Goal: Transaction & Acquisition: Purchase product/service

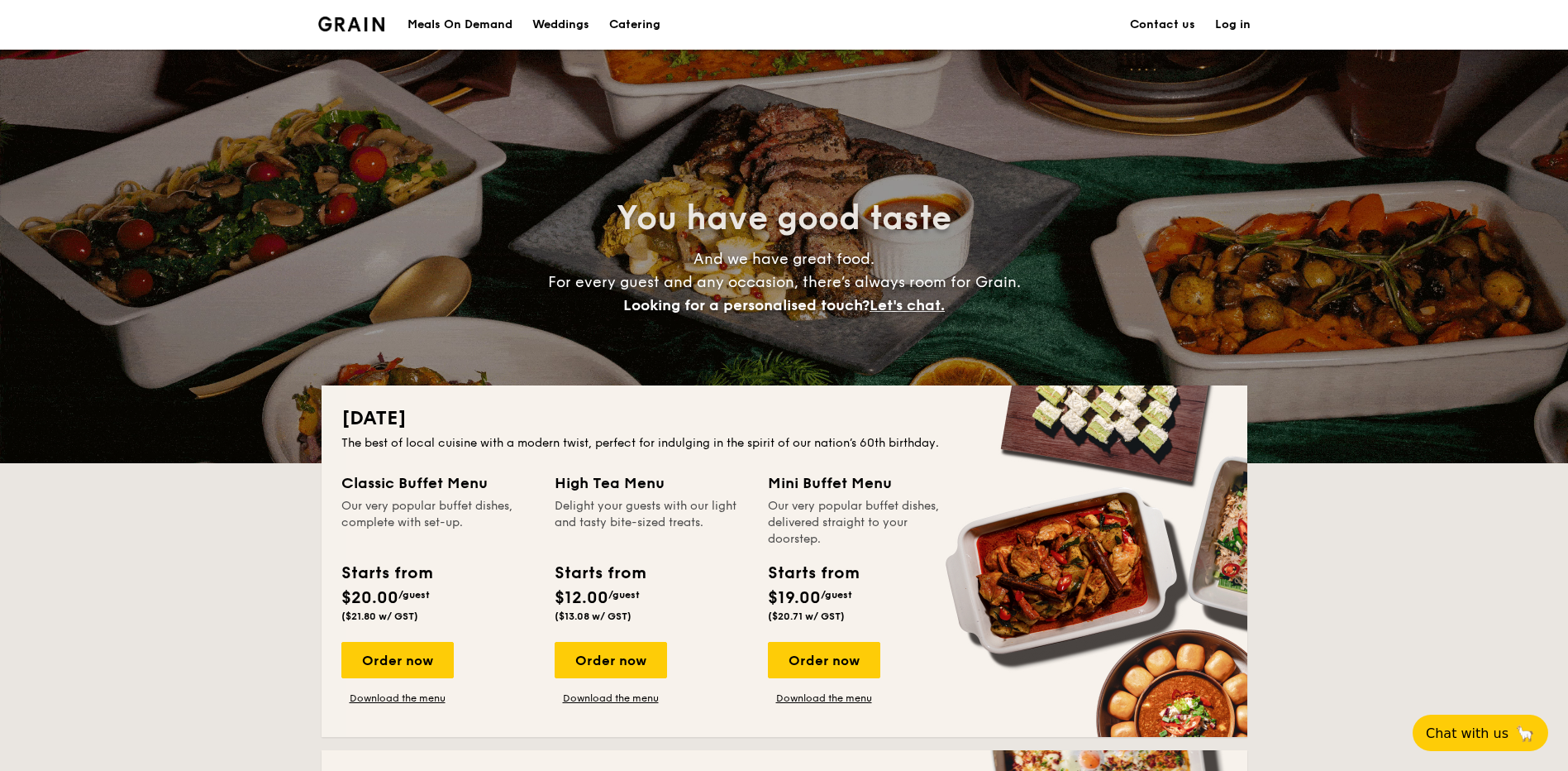
click at [1148, 21] on link "Contact us" at bounding box center [1162, 25] width 65 height 50
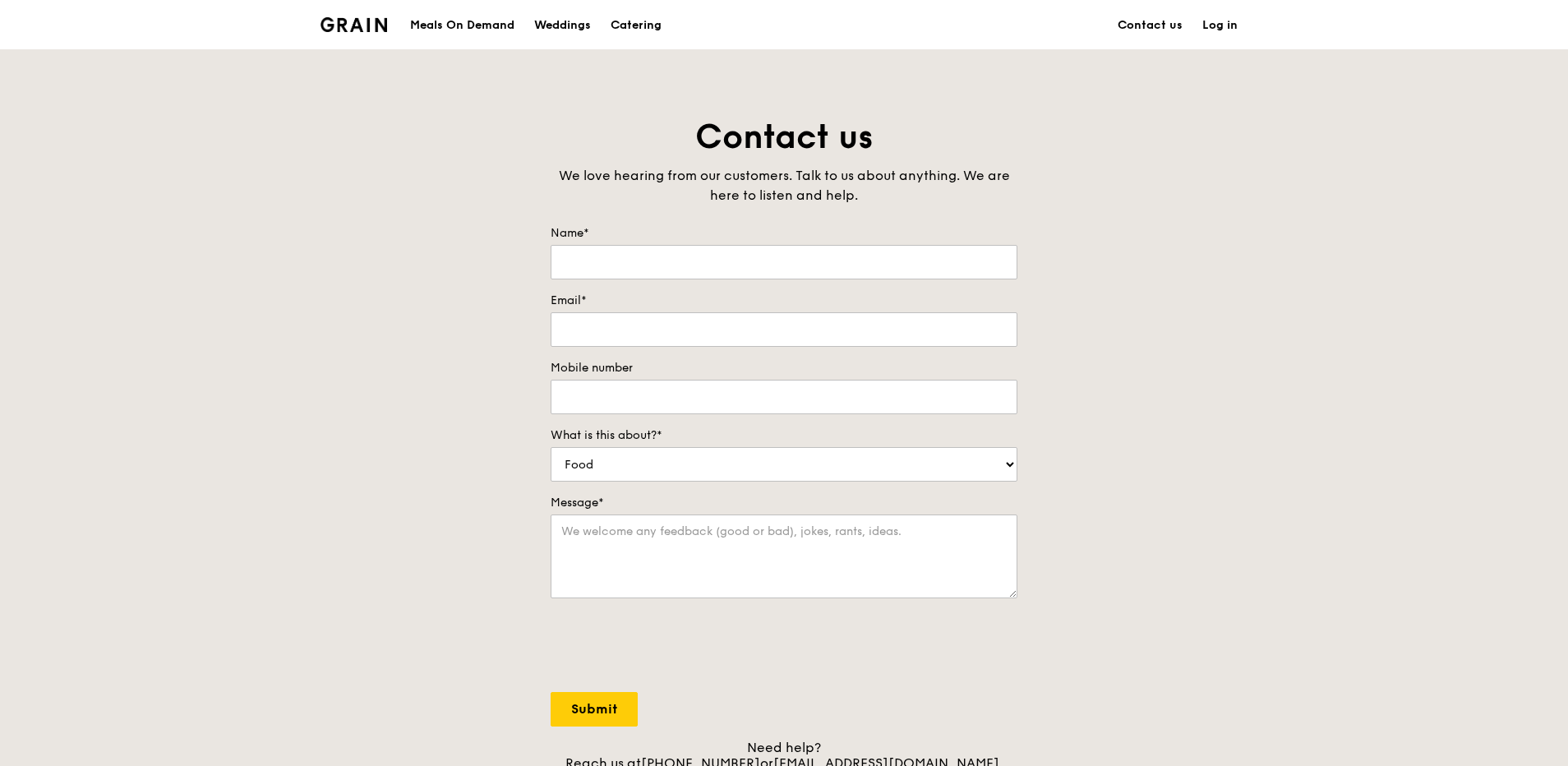
click at [379, 22] on img at bounding box center [354, 24] width 67 height 15
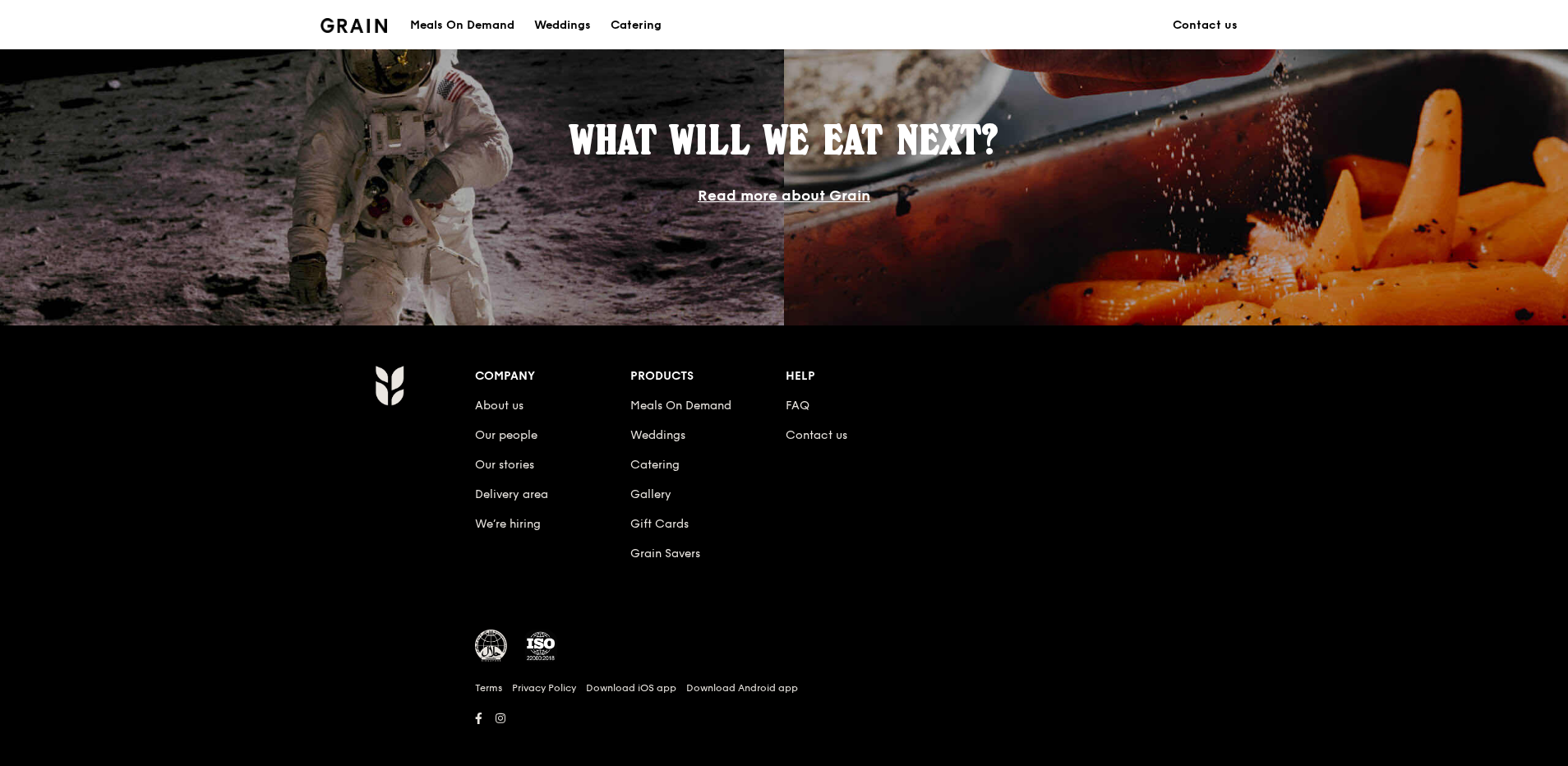
scroll to position [1442, 0]
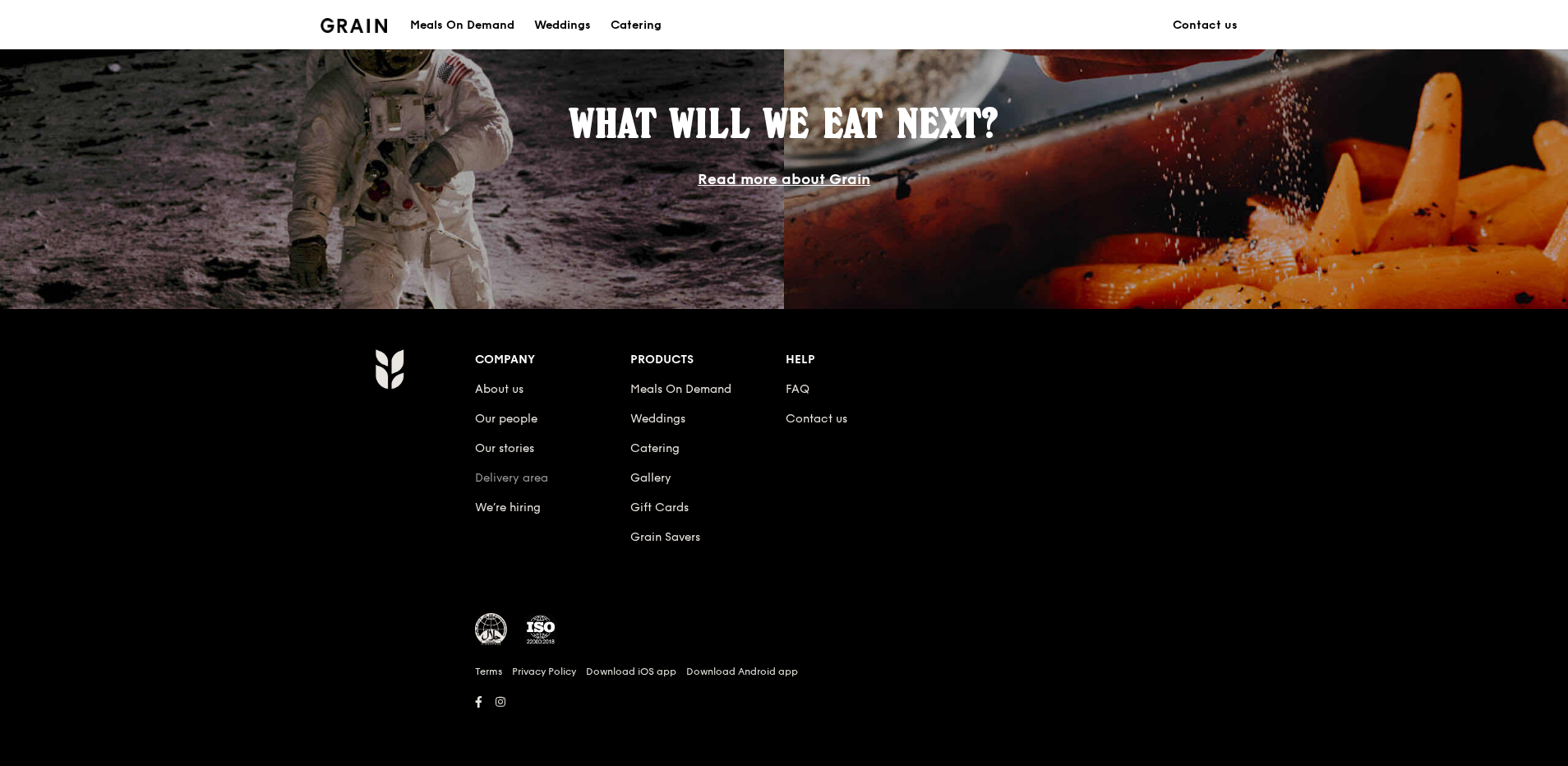
click at [531, 480] on link "Delivery area" at bounding box center [512, 477] width 73 height 14
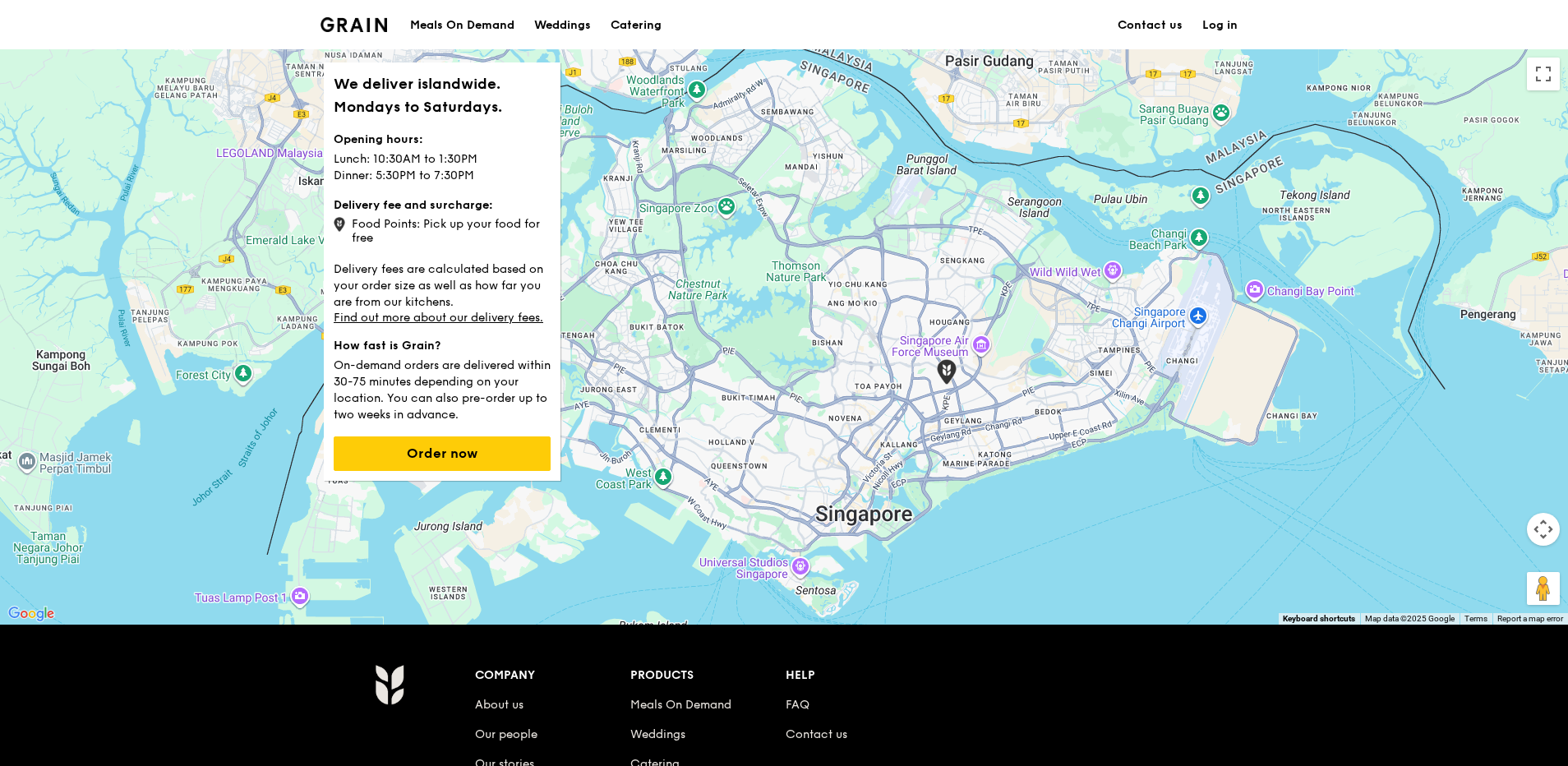
click at [373, 238] on div "Food Points: Pick up your food for free" at bounding box center [443, 229] width 217 height 32
click at [486, 91] on h1 "We deliver islandwide. Mondays to Saturdays." at bounding box center [443, 96] width 217 height 46
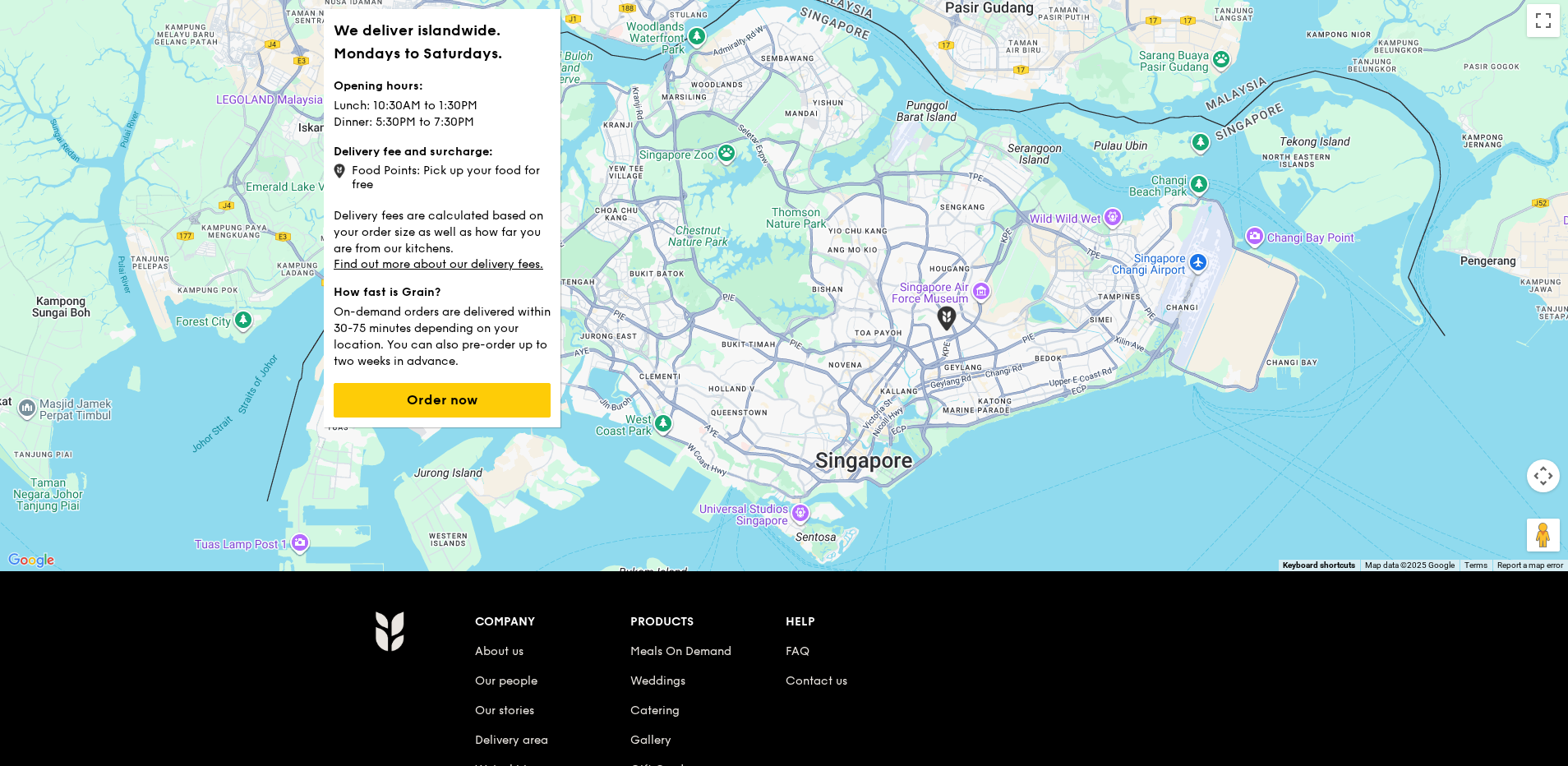
scroll to position [82, 0]
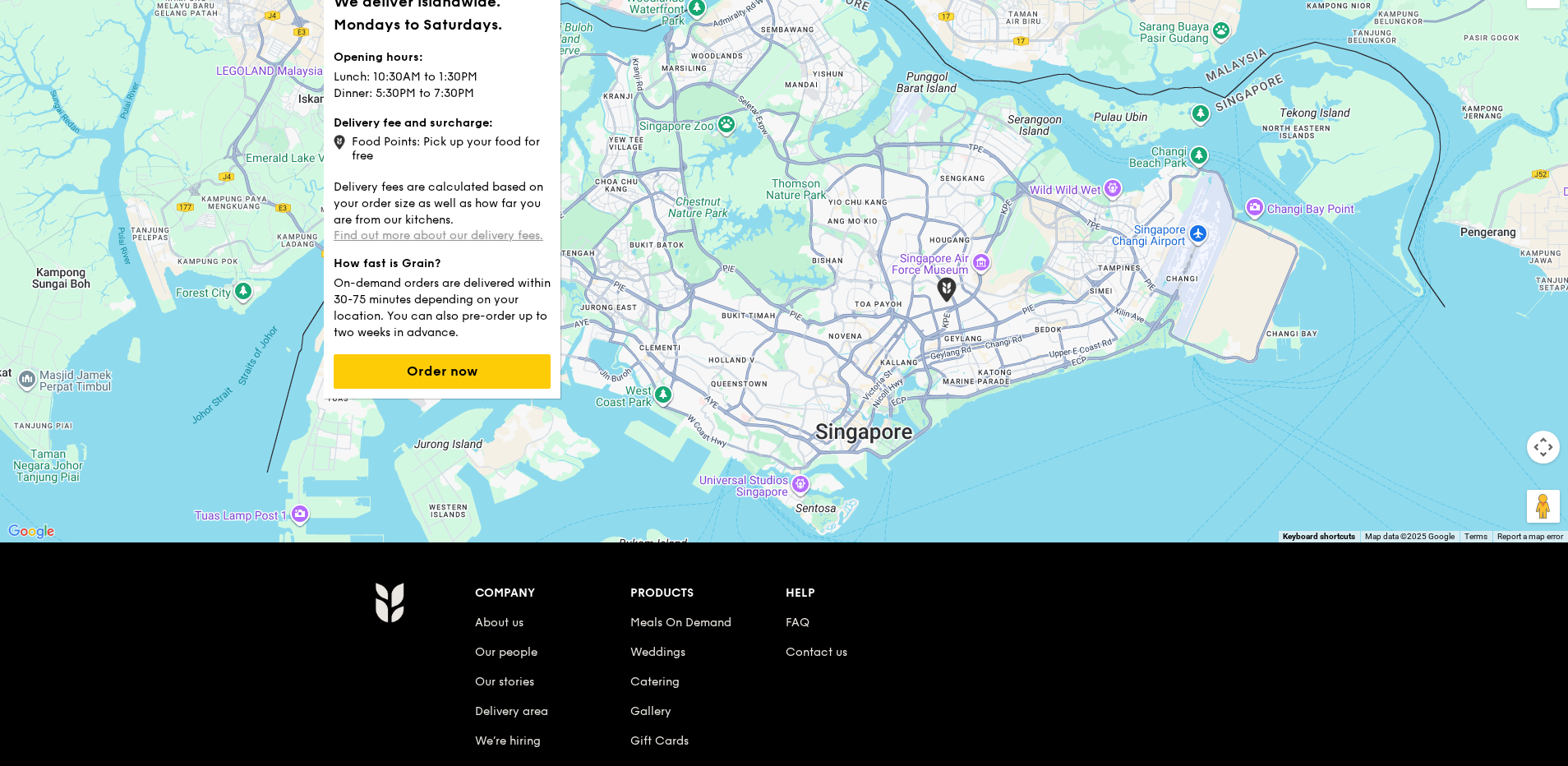
click at [473, 231] on link "Find out more about our delivery fees." at bounding box center [438, 235] width 209 height 14
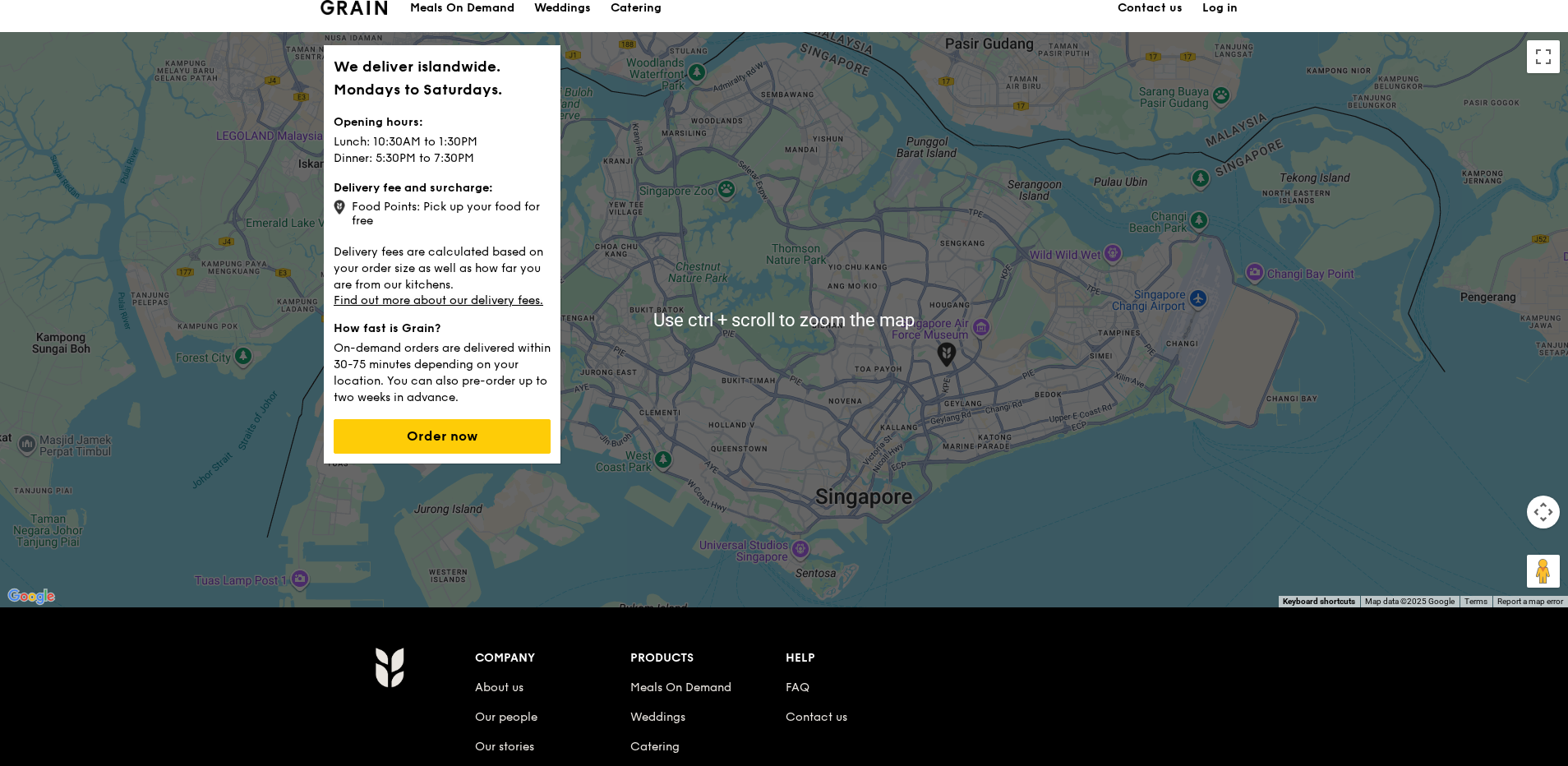
scroll to position [0, 0]
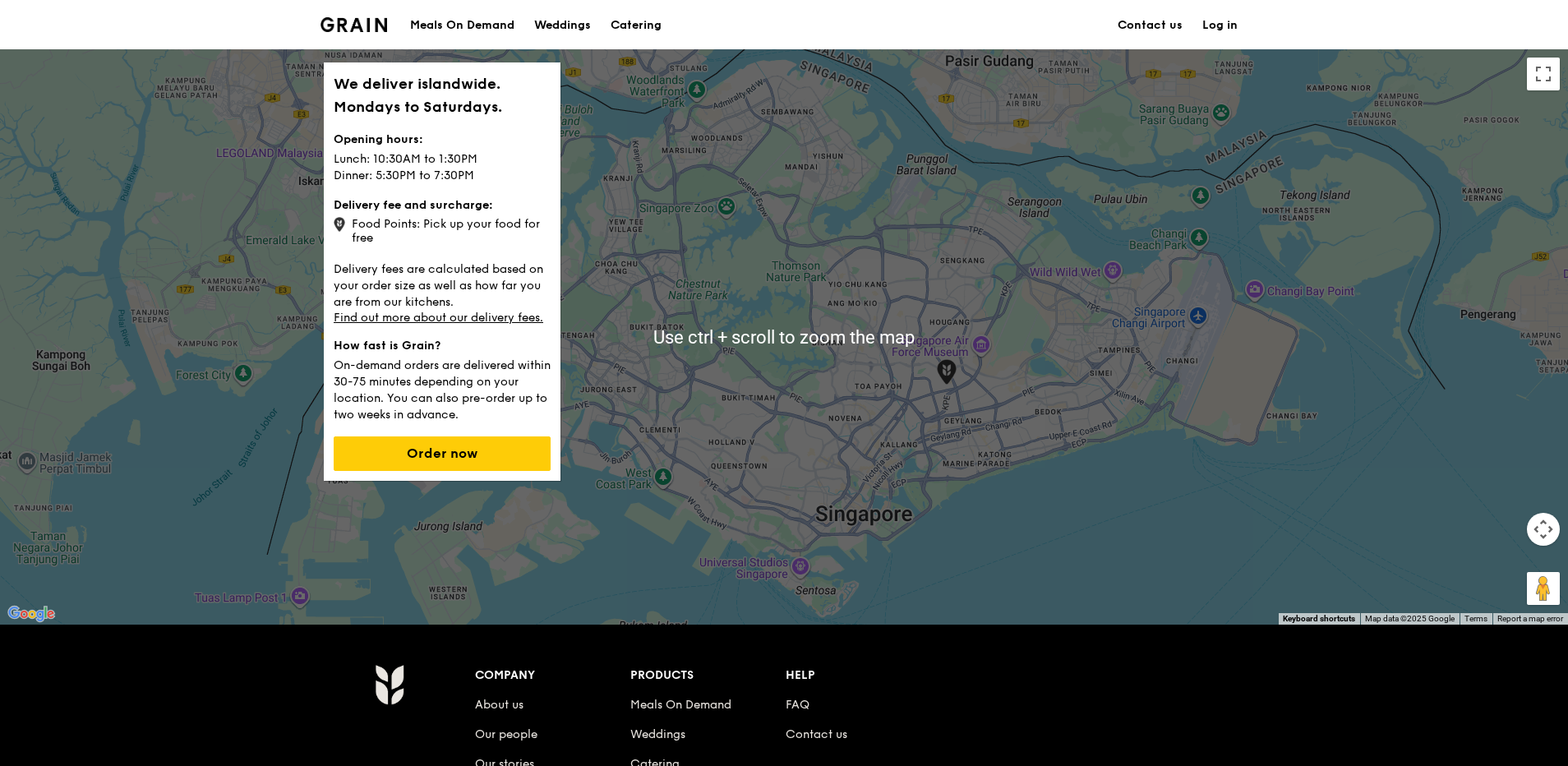
click at [479, 22] on div "Meals On Demand" at bounding box center [462, 26] width 104 height 50
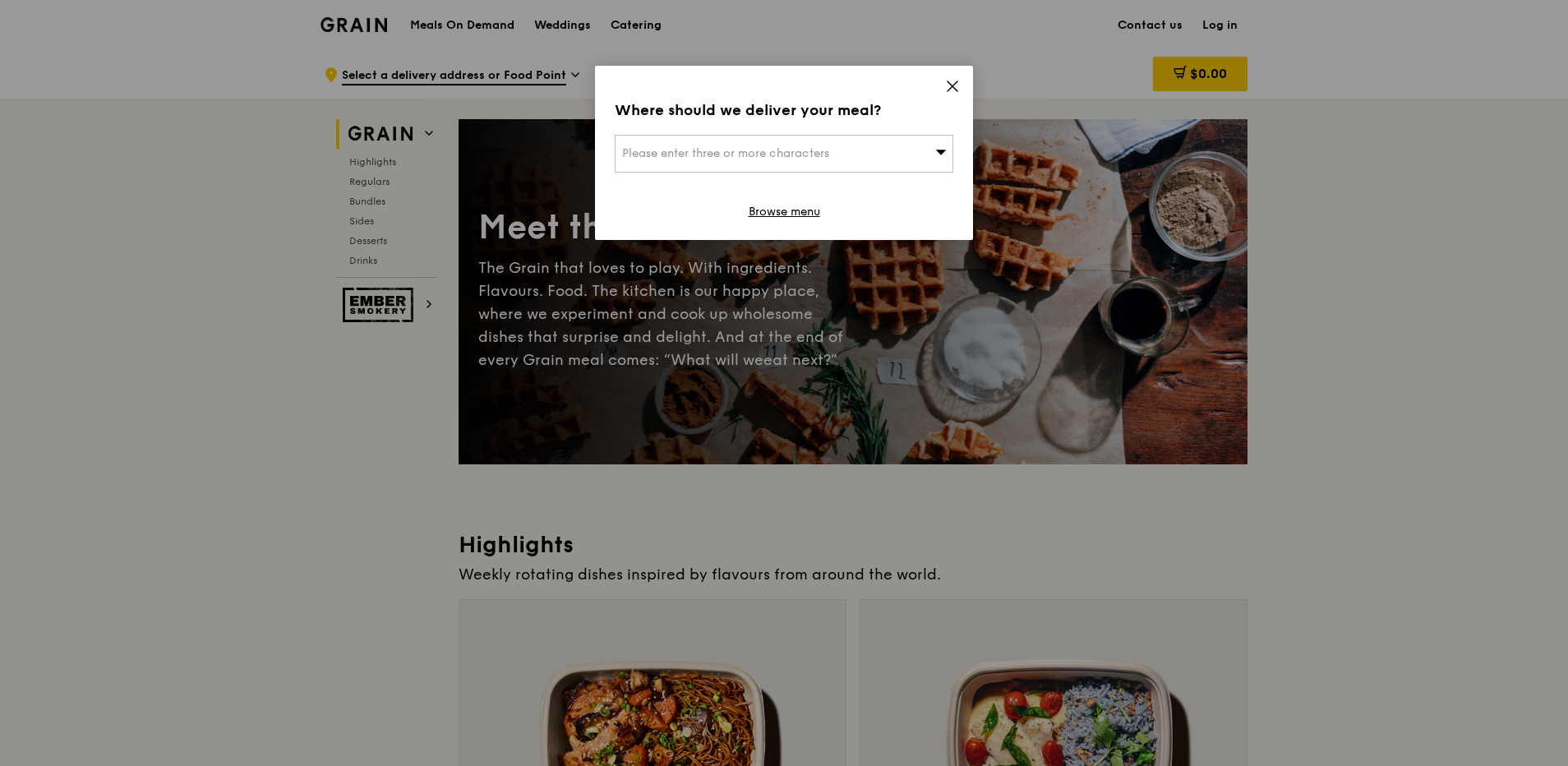
click at [940, 149] on icon at bounding box center [941, 151] width 11 height 12
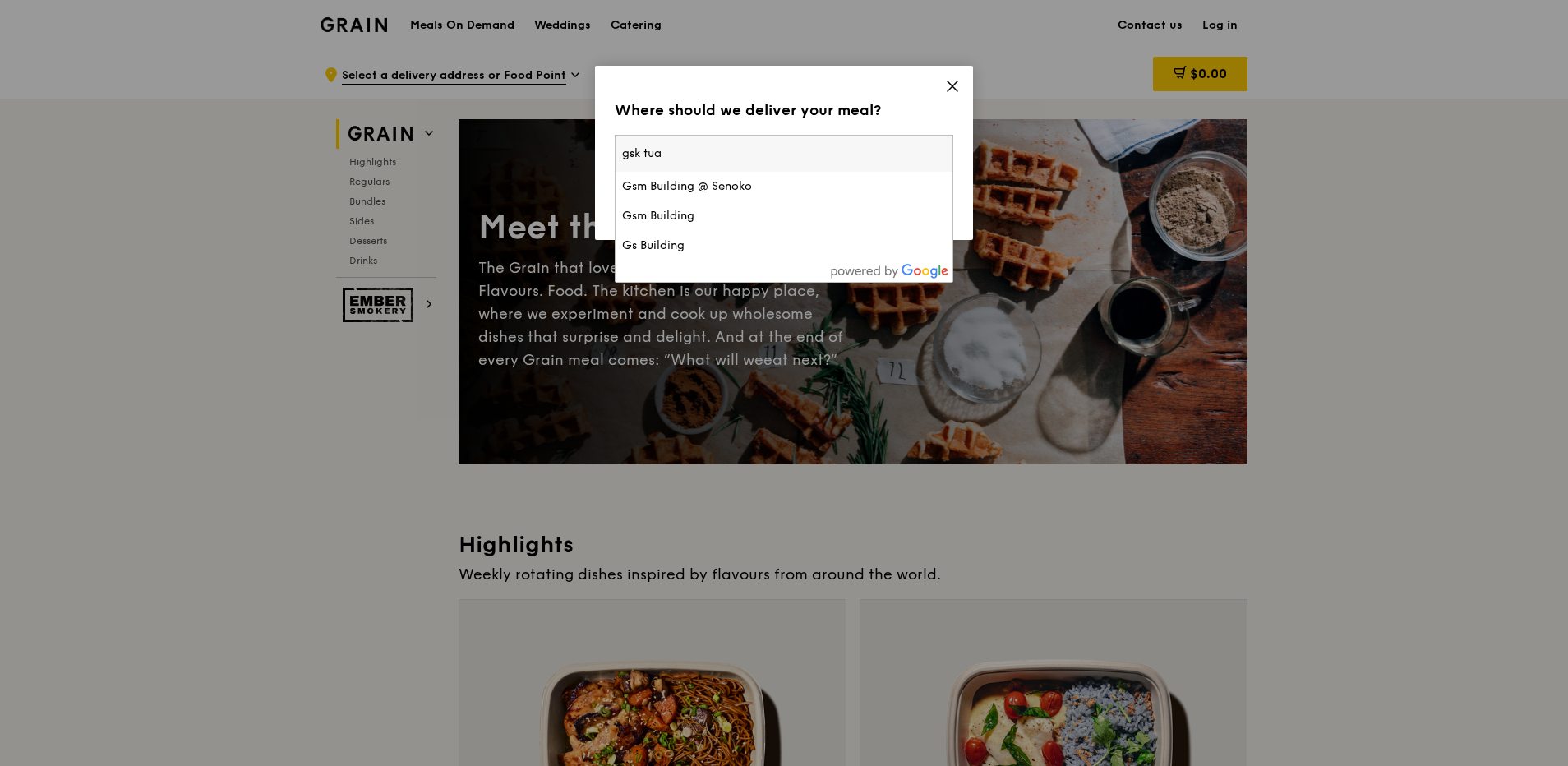
type input "gsk tuas"
click at [938, 151] on input "gsk tuas" at bounding box center [784, 154] width 337 height 36
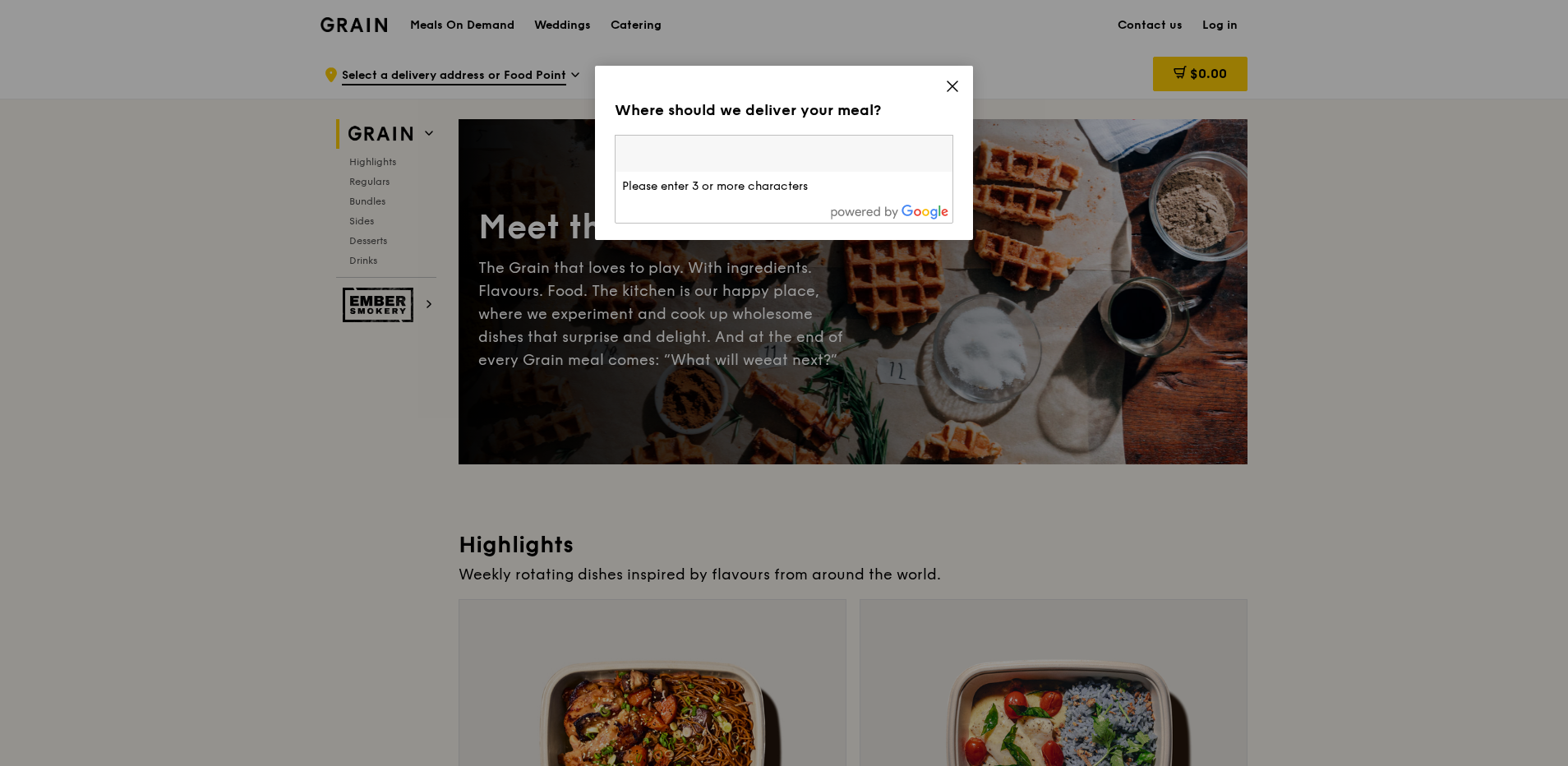
click at [684, 159] on input "search" at bounding box center [784, 154] width 337 height 36
paste input "10 Tuas South Ave 8, Singapore 637421"
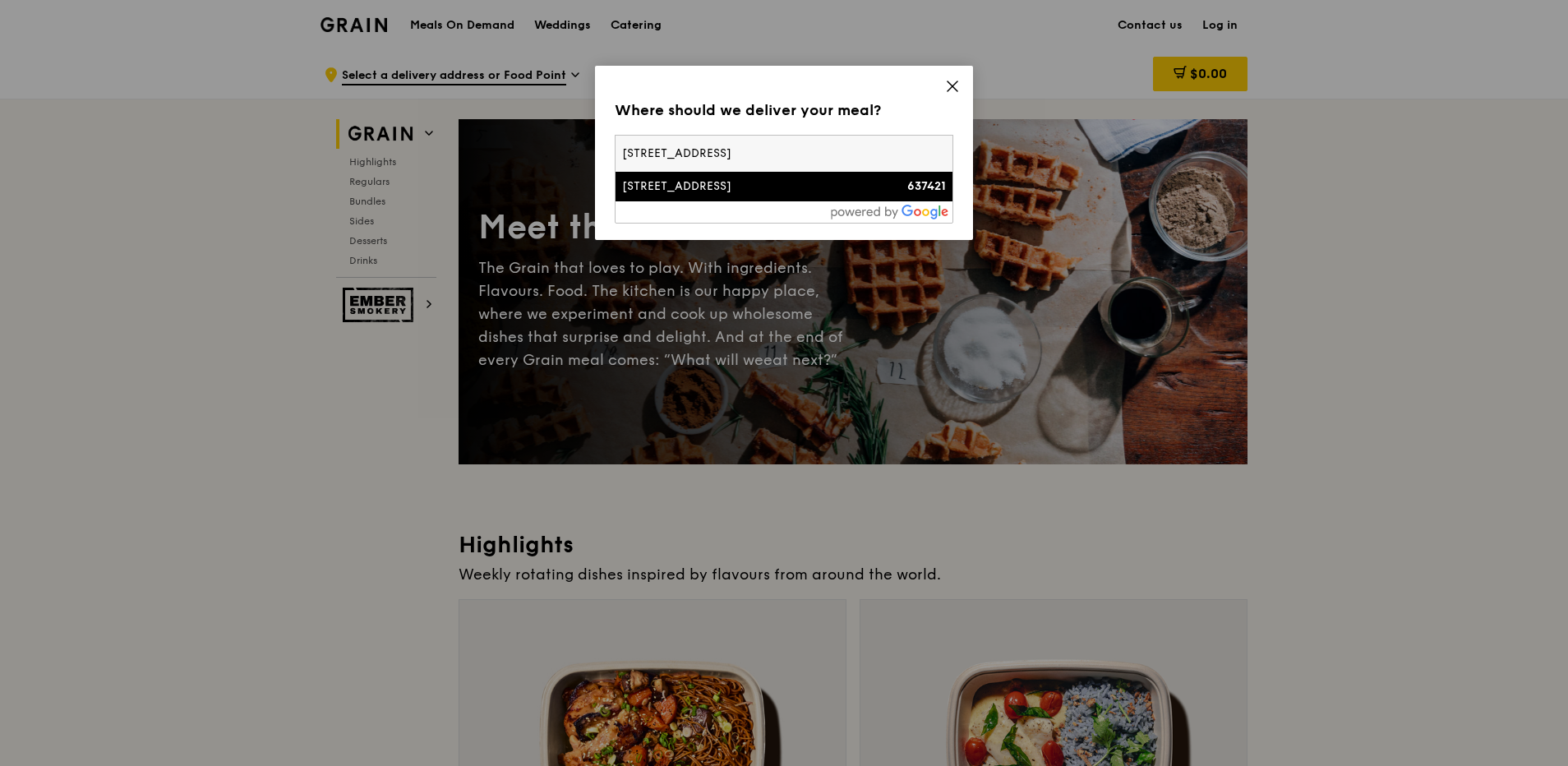
type input "10 Tuas South Ave 8, Singapore 637421"
click at [793, 187] on div "10 Tuas South Avenue 8" at bounding box center [743, 186] width 244 height 16
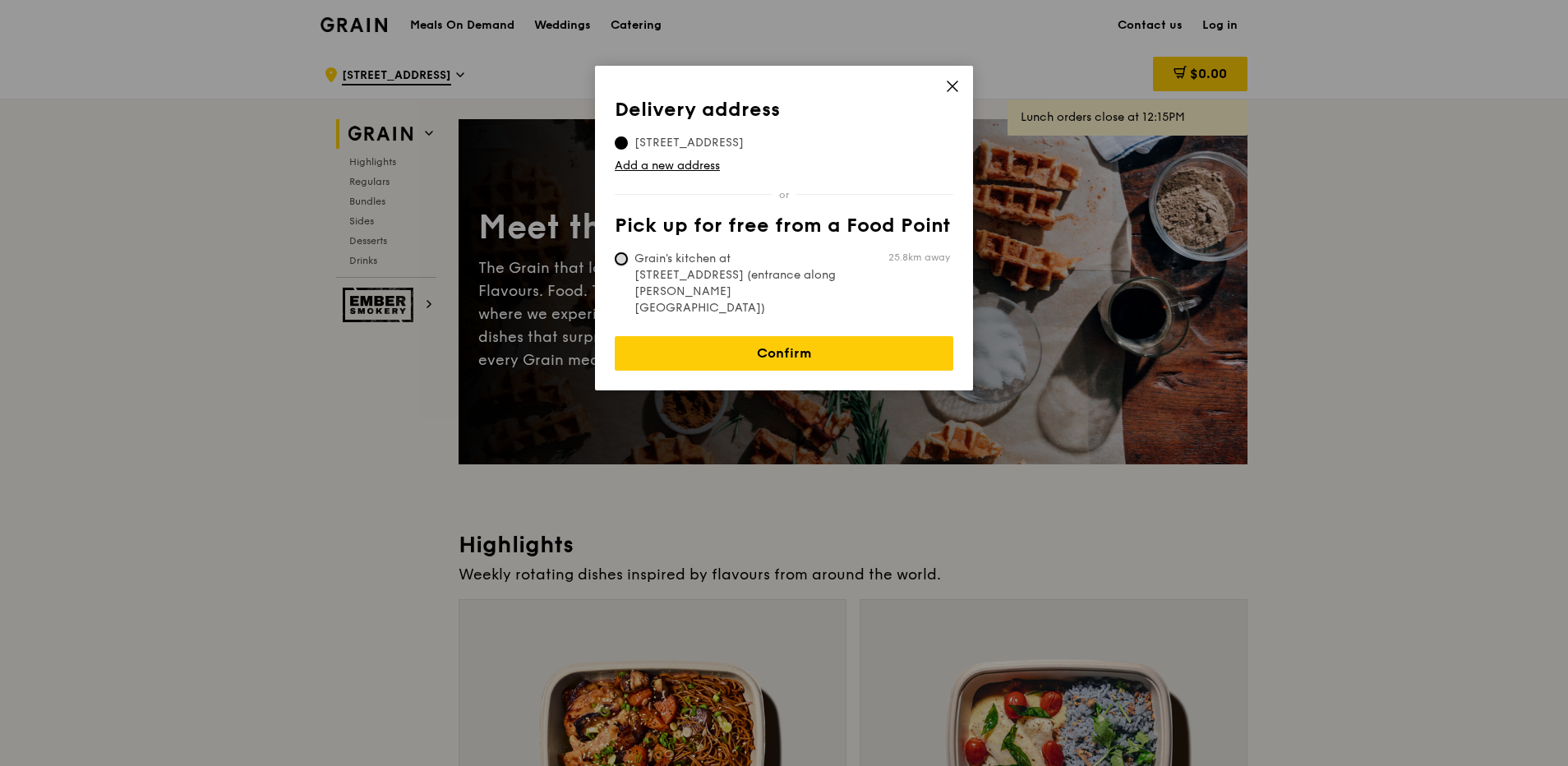
click at [623, 255] on input "Grain's kitchen at 5 Burn Road #05-01 (entrance along Harrison Road) 25.8km away" at bounding box center [621, 258] width 13 height 13
radio input "true"
click at [620, 140] on input "10 Tuas South Avenue 8, 637421" at bounding box center [621, 143] width 13 height 13
radio input "true"
click at [816, 336] on link "Confirm" at bounding box center [784, 353] width 338 height 34
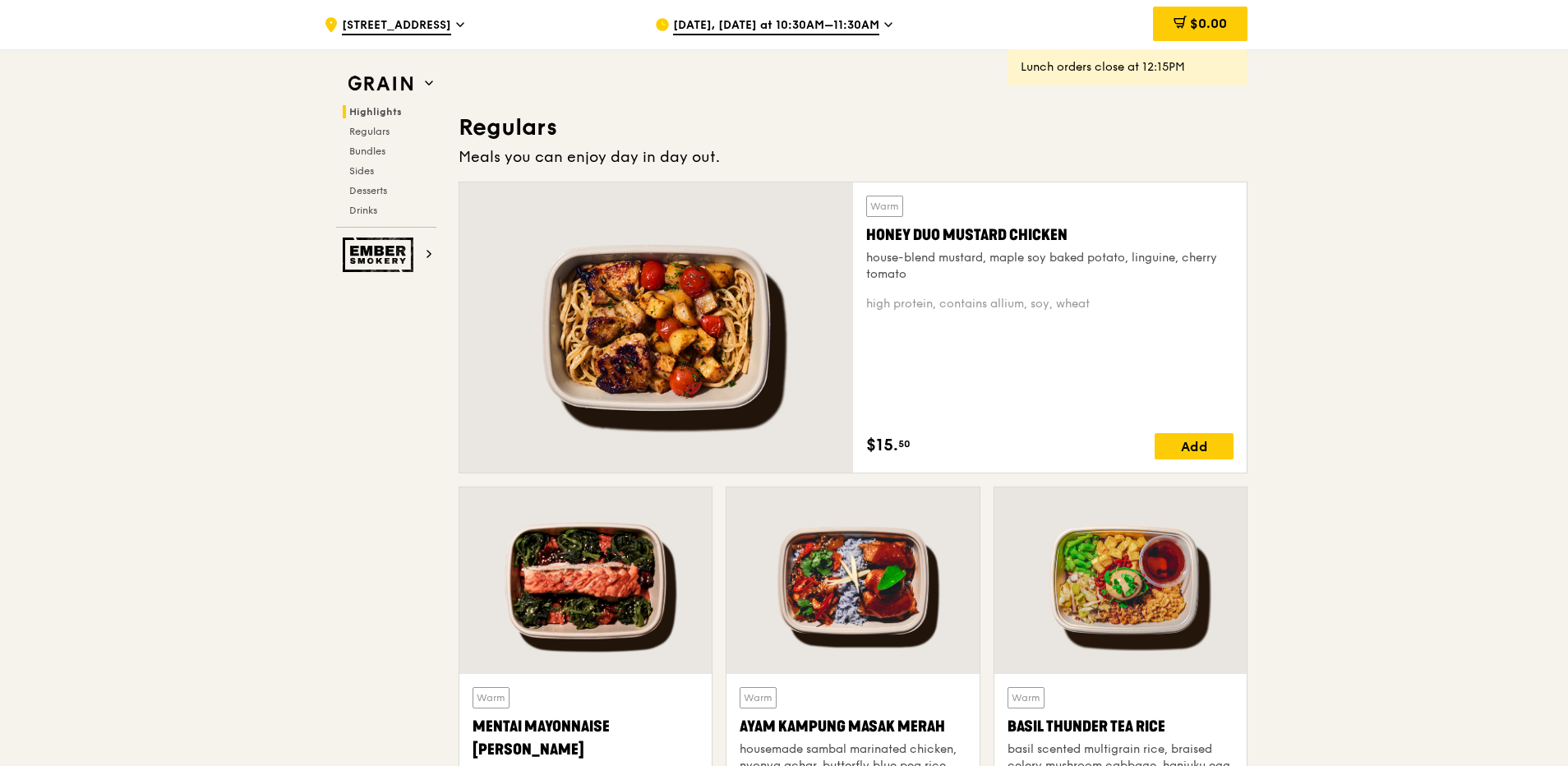
scroll to position [903, 0]
